Goal: Information Seeking & Learning: Learn about a topic

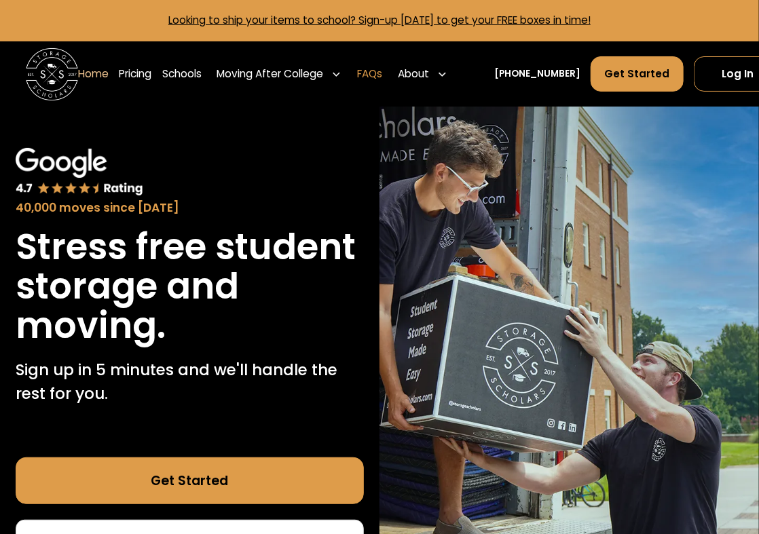
click at [381, 76] on link "FAQs" at bounding box center [369, 74] width 25 height 37
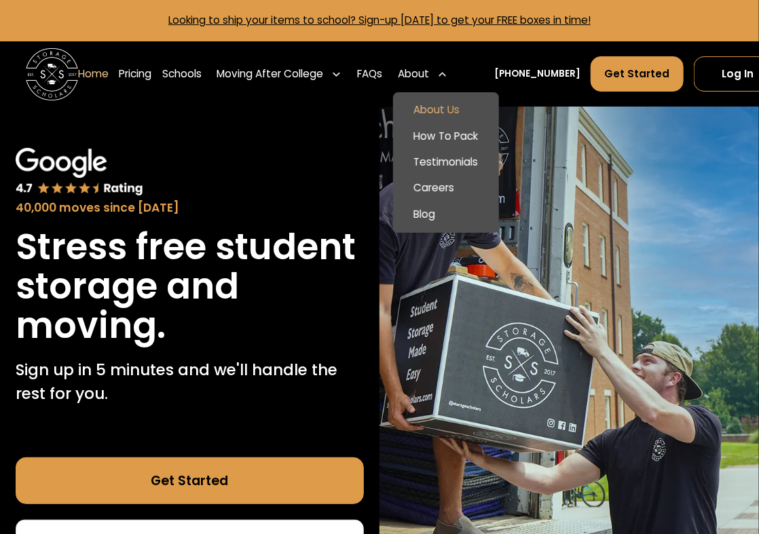
click at [453, 115] on link "About Us" at bounding box center [446, 111] width 96 height 26
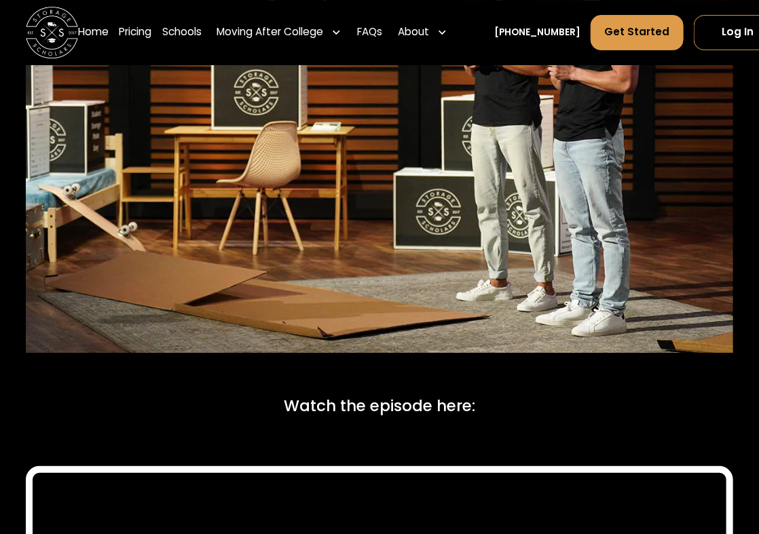
scroll to position [5226, 0]
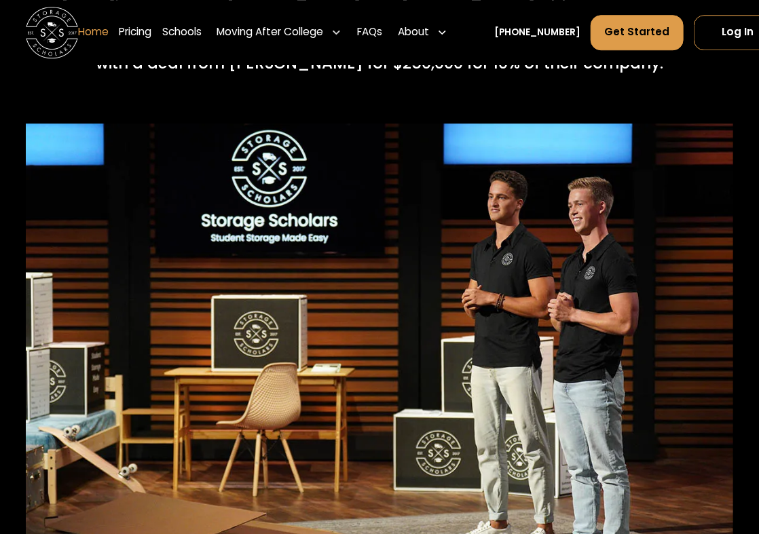
click at [92, 35] on link "Home" at bounding box center [93, 32] width 31 height 37
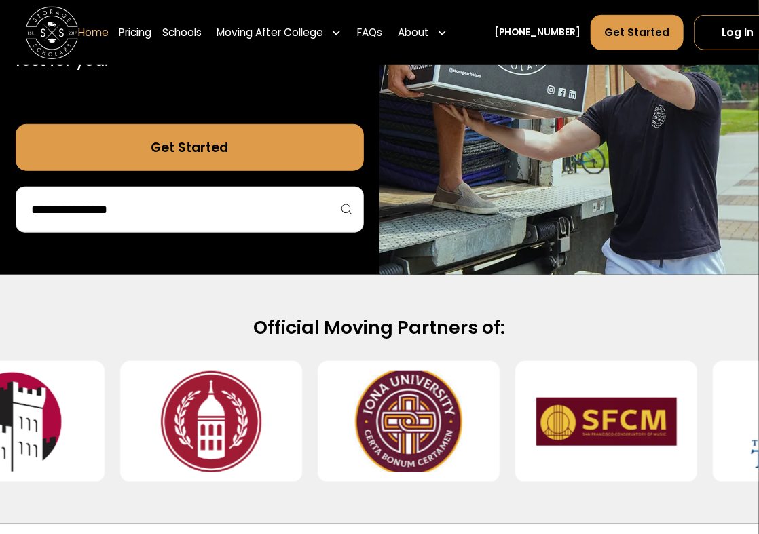
scroll to position [339, 0]
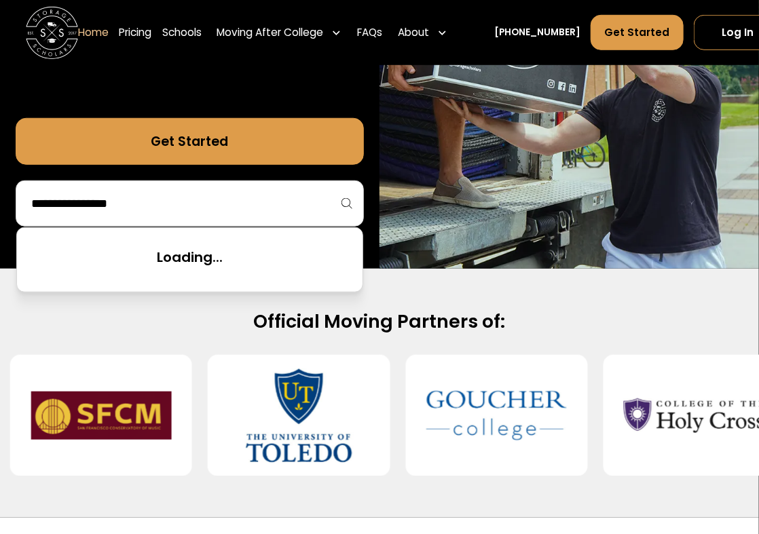
click at [214, 195] on input "search" at bounding box center [190, 203] width 320 height 23
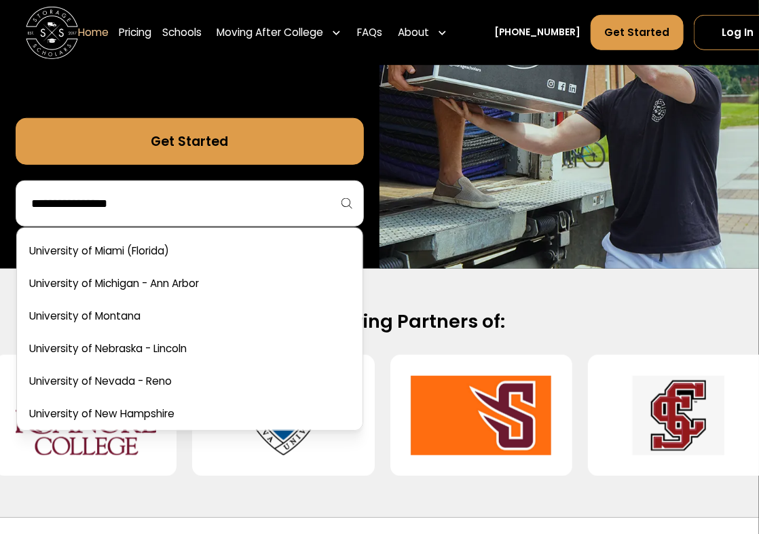
scroll to position [6991, 0]
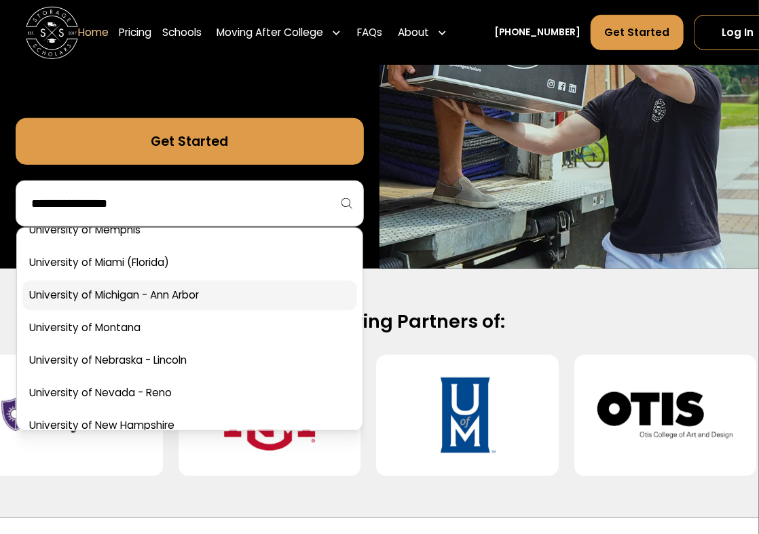
click at [170, 293] on link at bounding box center [189, 296] width 335 height 30
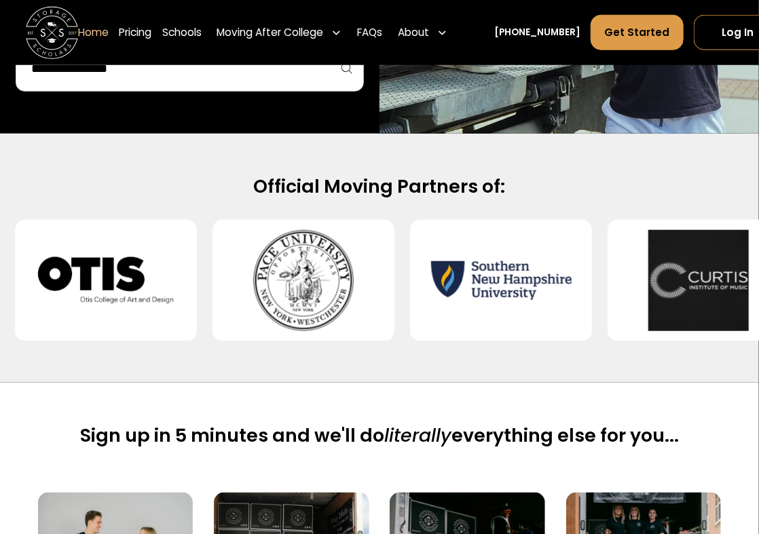
scroll to position [607, 0]
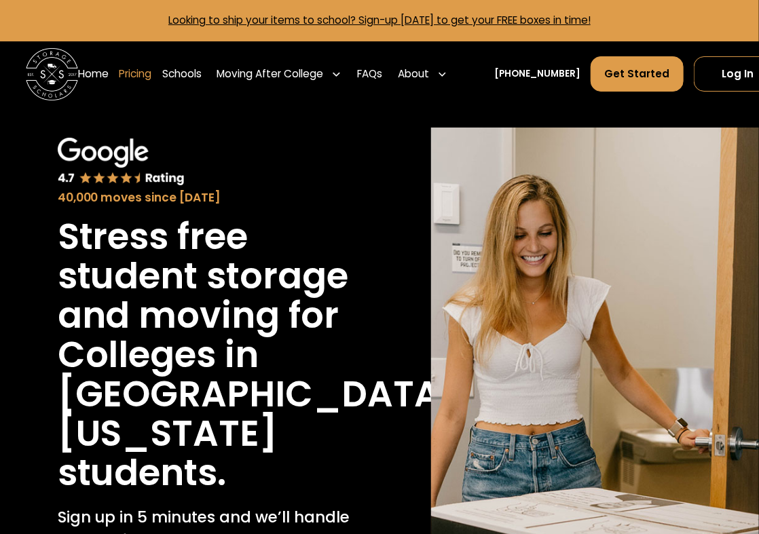
click at [140, 76] on link "Pricing" at bounding box center [135, 74] width 33 height 37
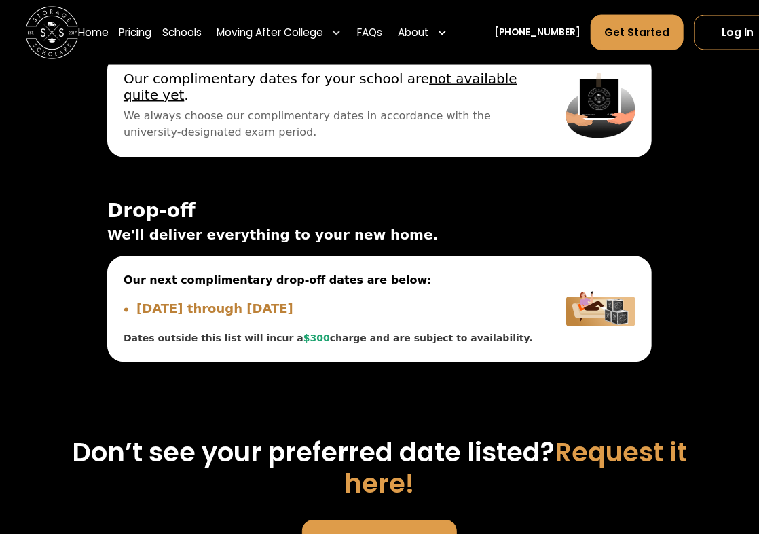
scroll to position [4635, 0]
